Goal: Task Accomplishment & Management: Manage account settings

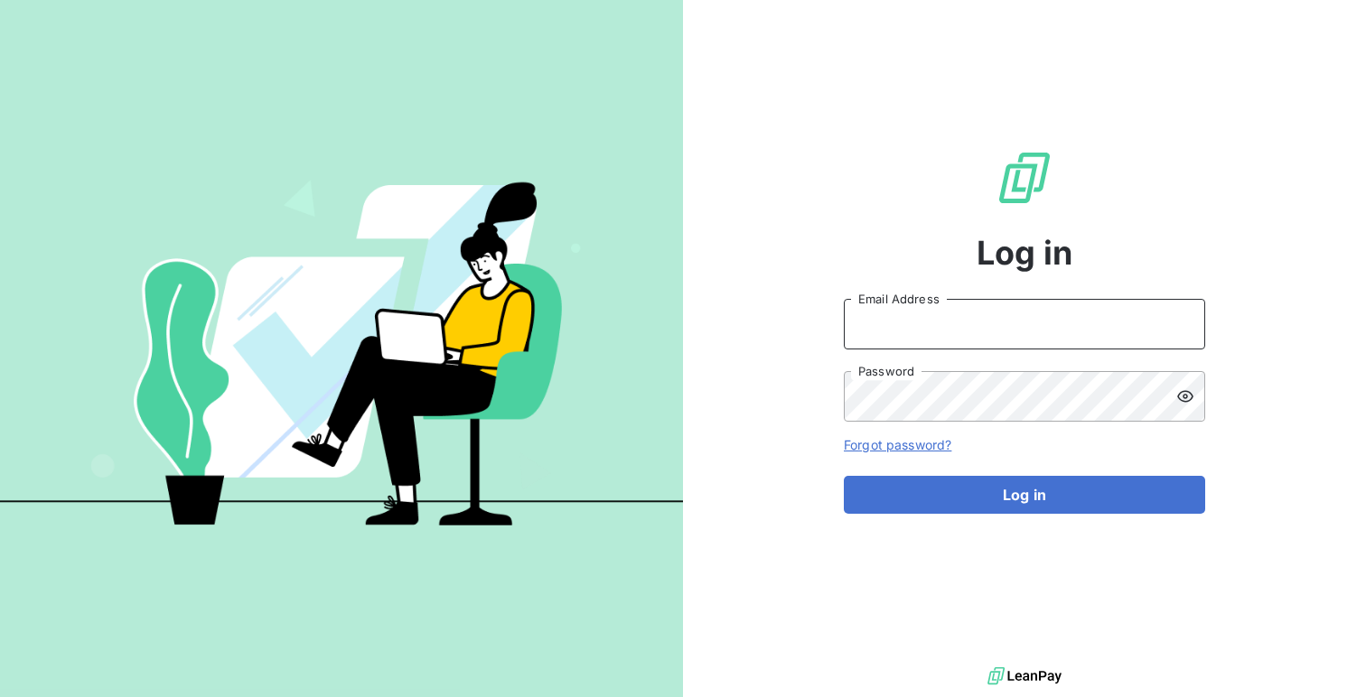
click at [938, 333] on input "Email Address" at bounding box center [1024, 324] width 361 height 51
type input "admin@savec"
click at [844, 476] on button "Log in" at bounding box center [1024, 495] width 361 height 38
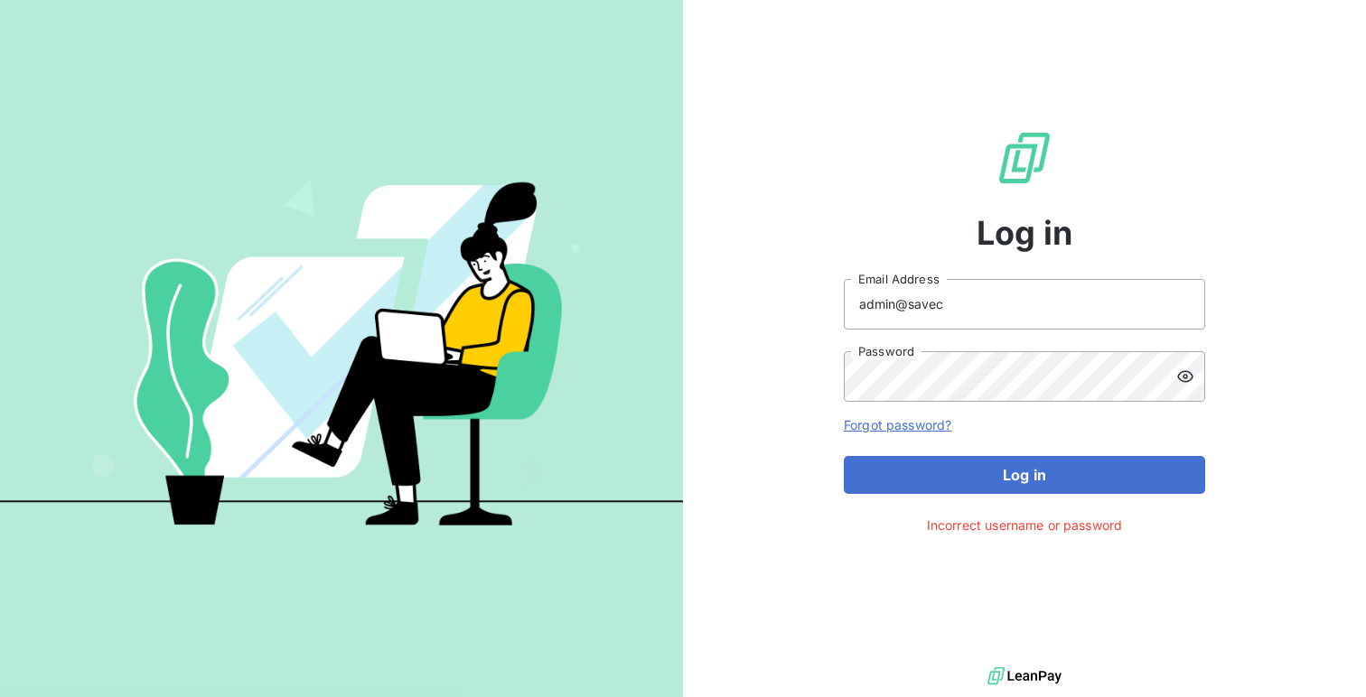
click at [1186, 379] on icon at bounding box center [1185, 377] width 18 height 18
click at [844, 456] on button "Log in" at bounding box center [1024, 475] width 361 height 38
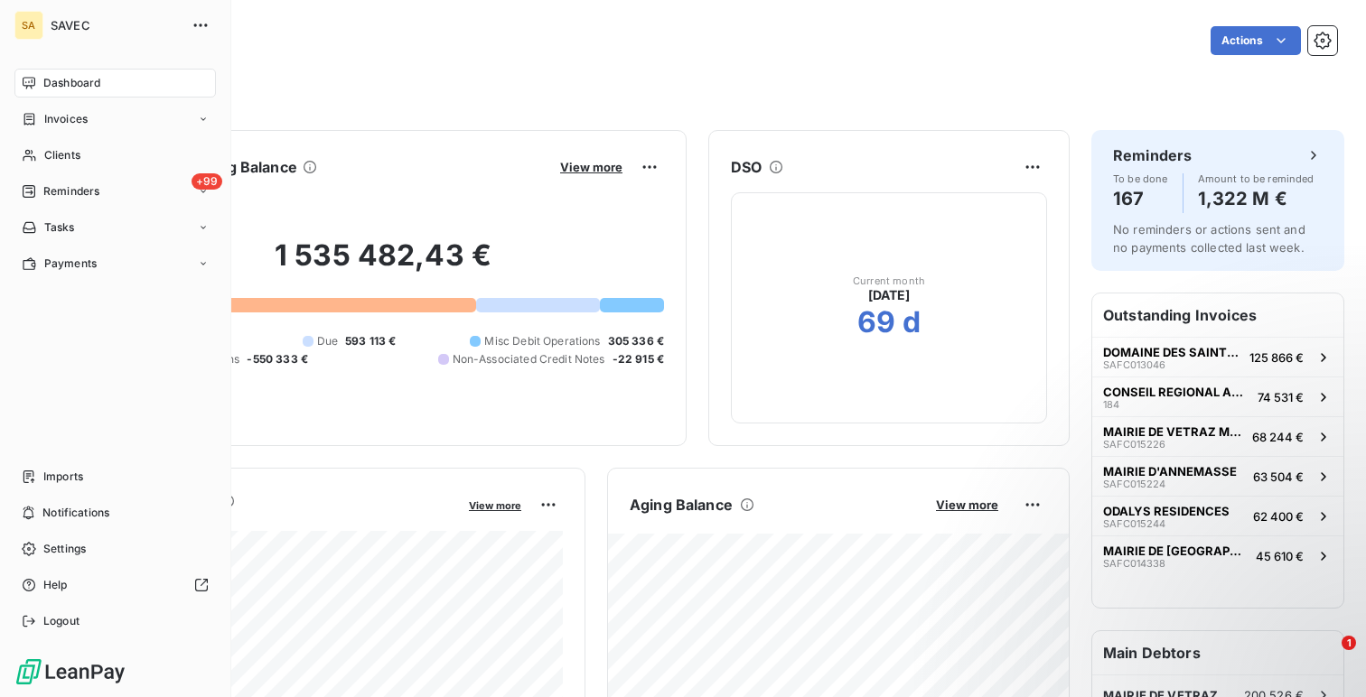
click at [68, 98] on nav "Dashboard Invoices Clients +99 Reminders Tasks Payments" at bounding box center [114, 174] width 201 height 210
click at [80, 89] on span "Dashboard" at bounding box center [71, 83] width 57 height 16
click at [54, 629] on span "Logout" at bounding box center [61, 621] width 36 height 16
